Goal: Check status: Check status

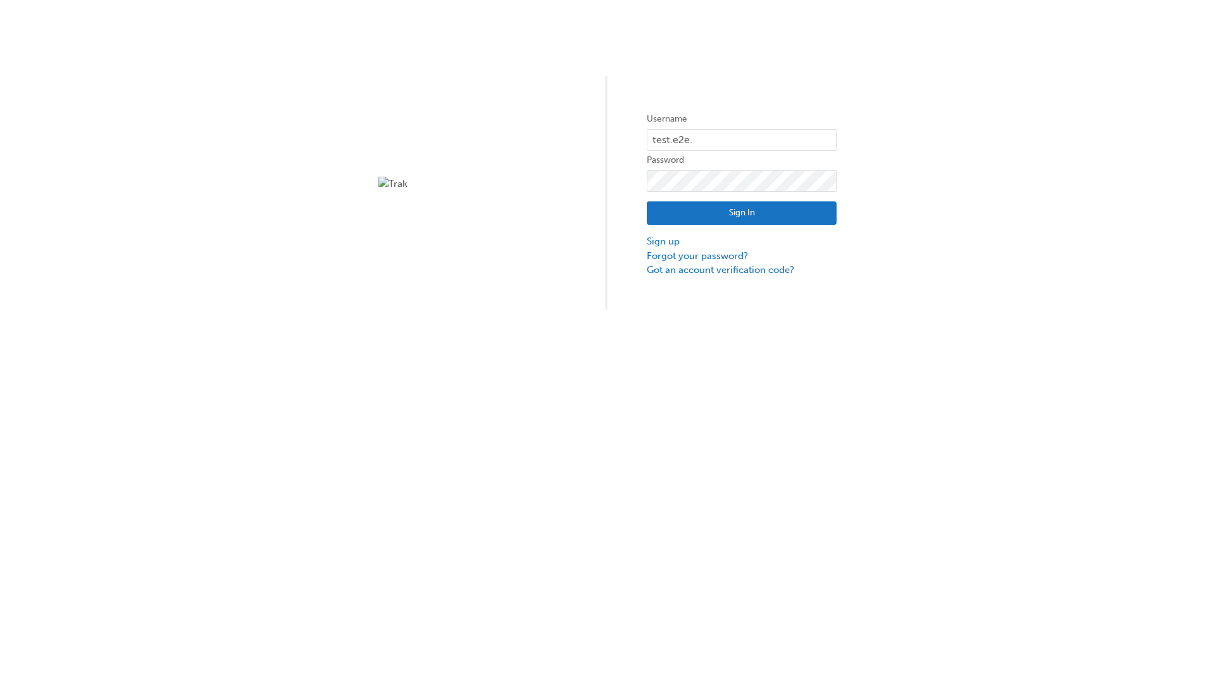
type input "test.e2e.user31"
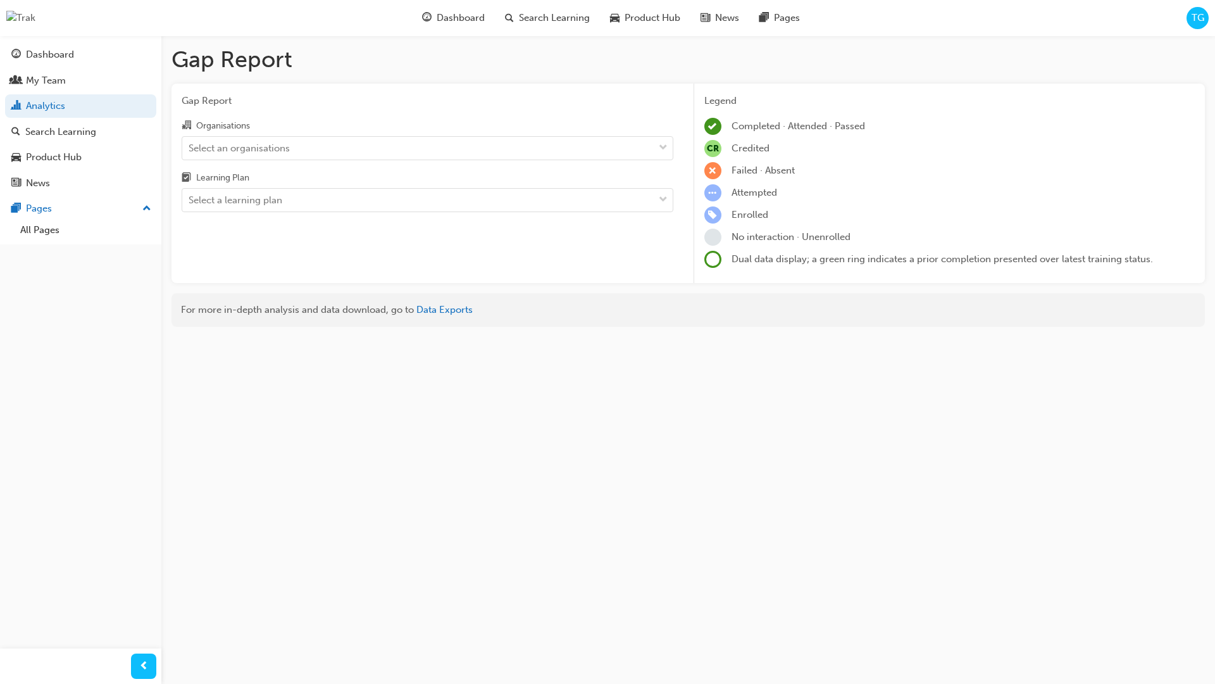
click at [190, 147] on input "Organisations Select an organisations" at bounding box center [189, 147] width 1 height 11
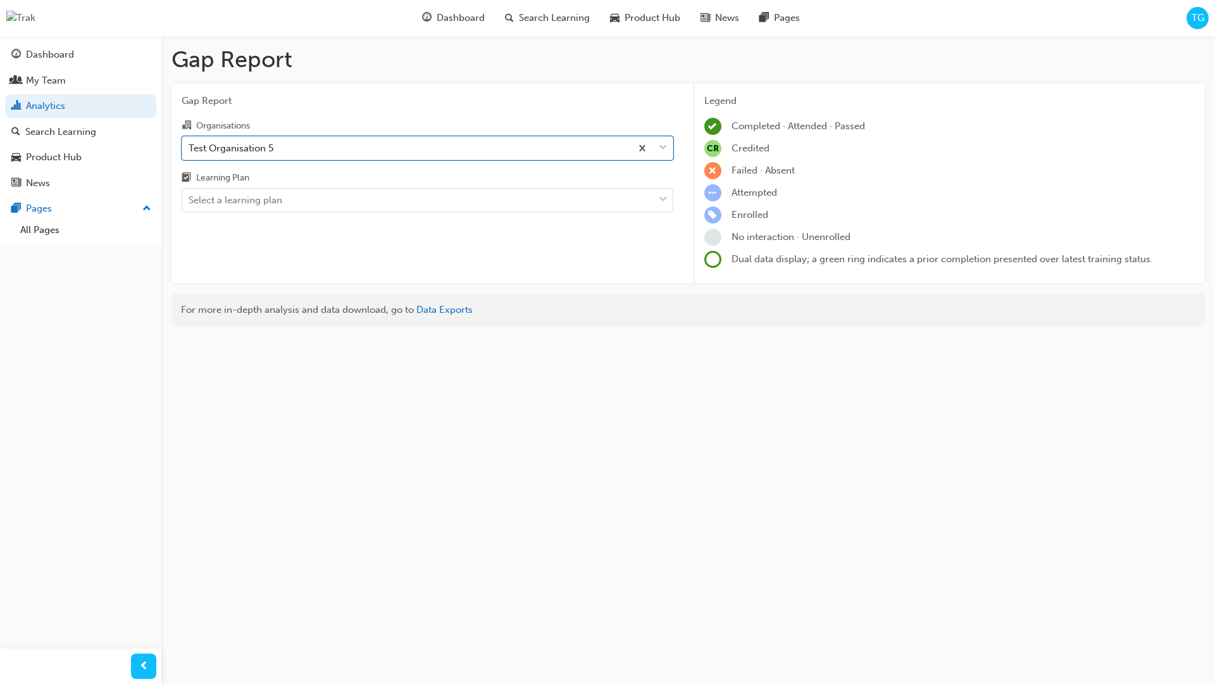
click at [190, 200] on input "Learning Plan Select a learning plan" at bounding box center [189, 199] width 1 height 11
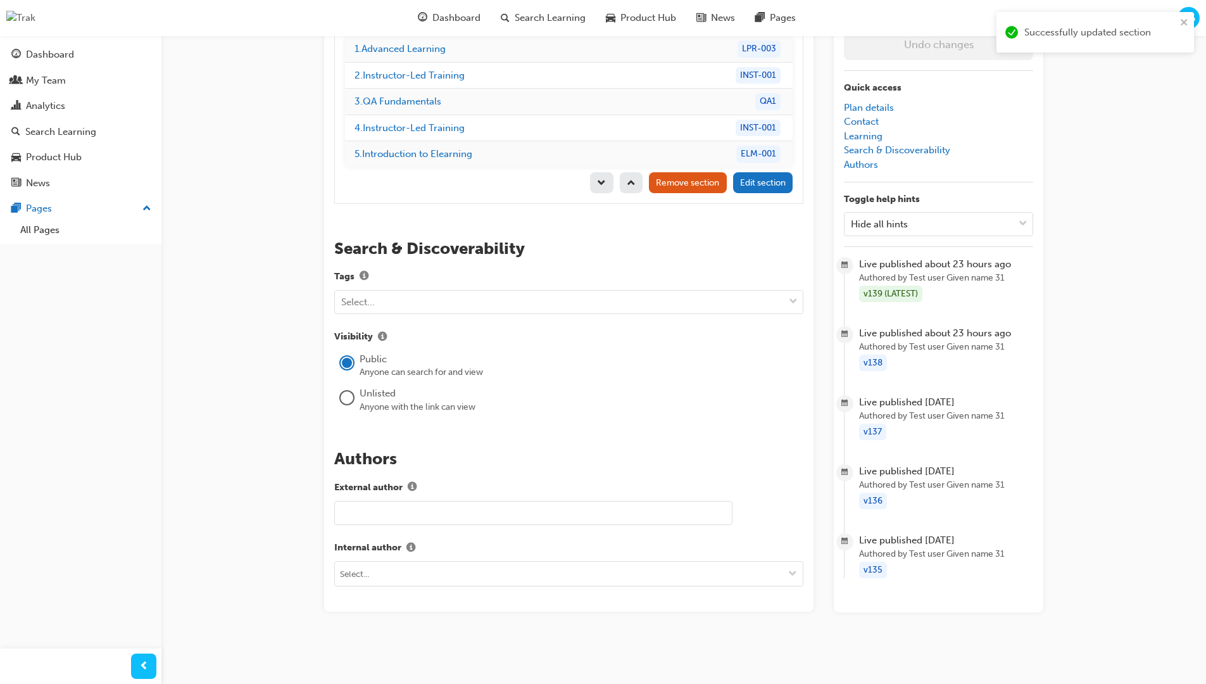
scroll to position [179, 0]
